Goal: Task Accomplishment & Management: Manage account settings

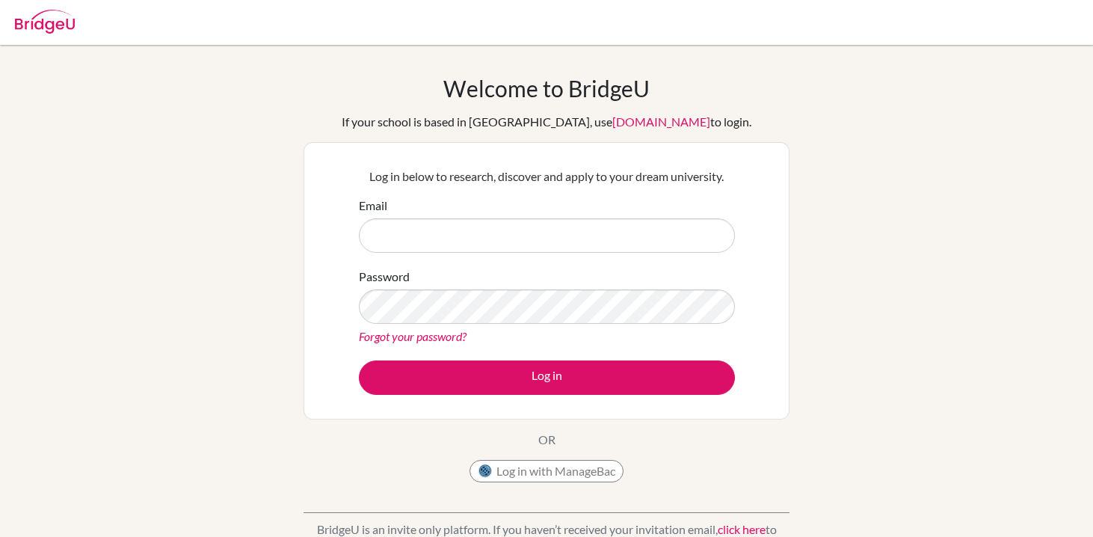
scroll to position [43, 0]
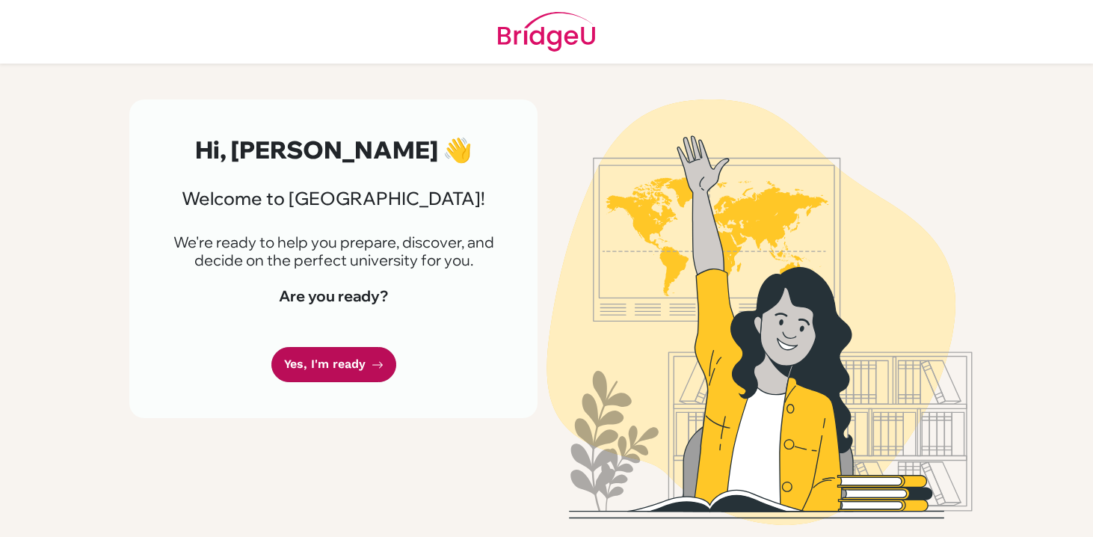
click at [337, 370] on link "Yes, I'm ready" at bounding box center [333, 364] width 125 height 35
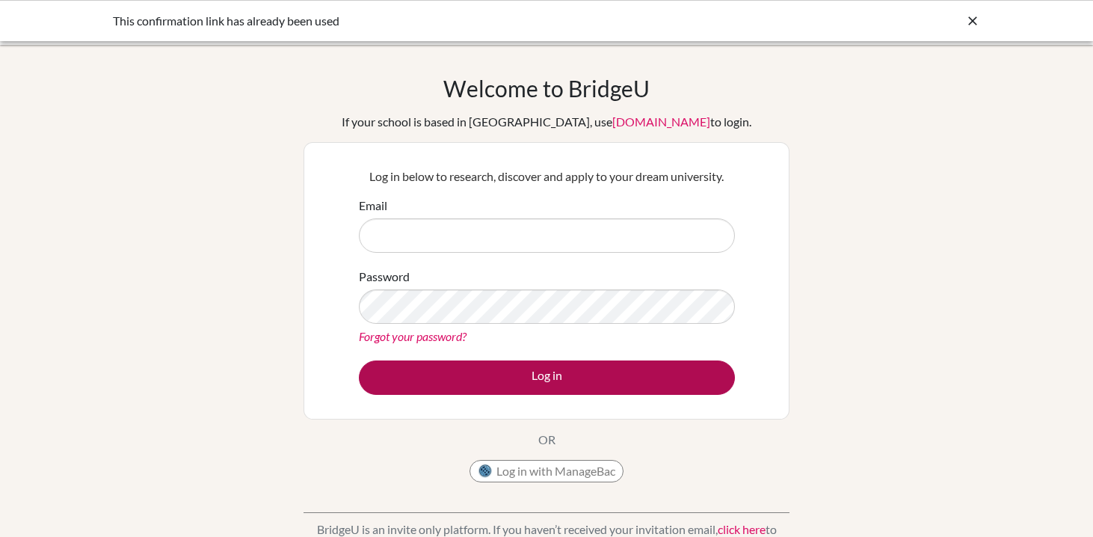
type input "[EMAIL_ADDRESS][DOMAIN_NAME][PERSON_NAME]"
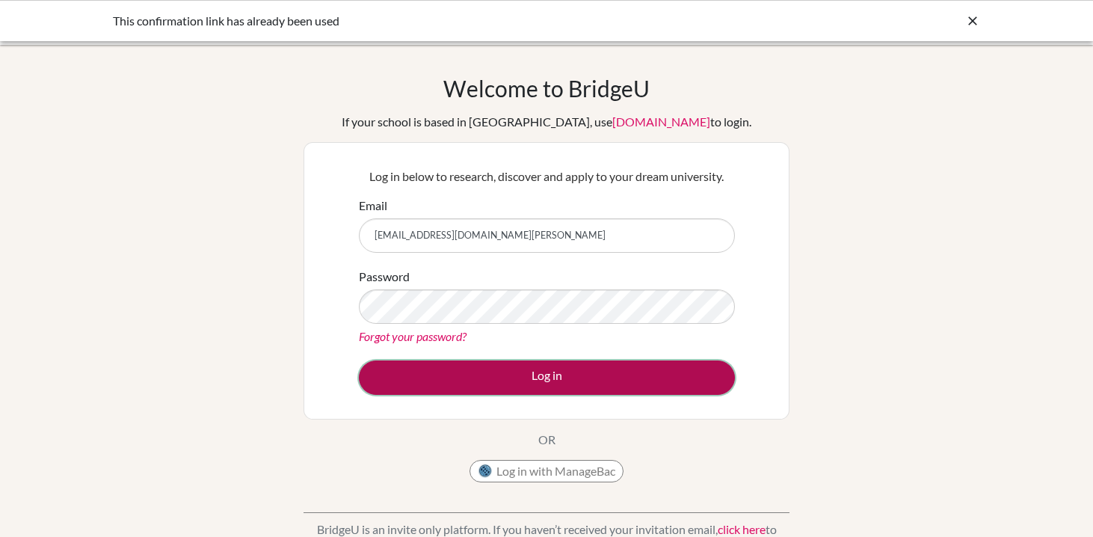
click at [476, 369] on button "Log in" at bounding box center [547, 377] width 376 height 34
